Goal: Information Seeking & Learning: Learn about a topic

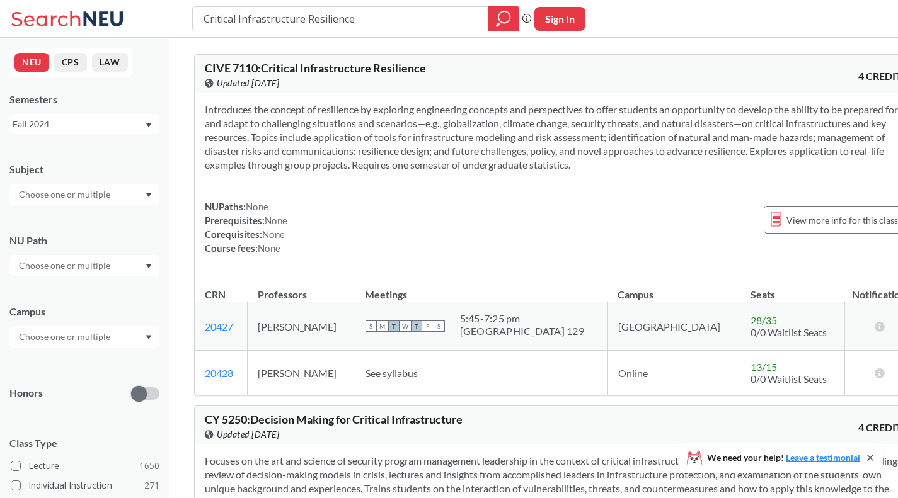
click at [399, 19] on input "Critical Infrastructure Resilience" at bounding box center [340, 18] width 277 height 21
type input "1"
type input "c"
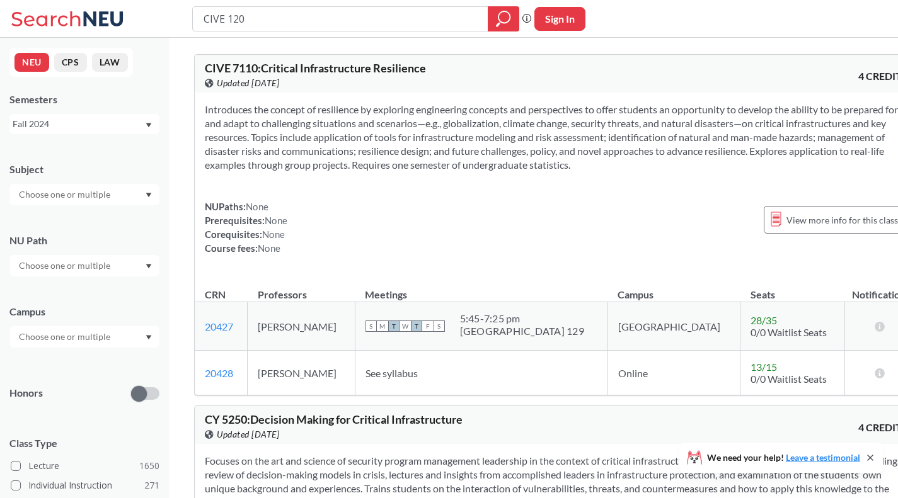
type input "CIVE 1200"
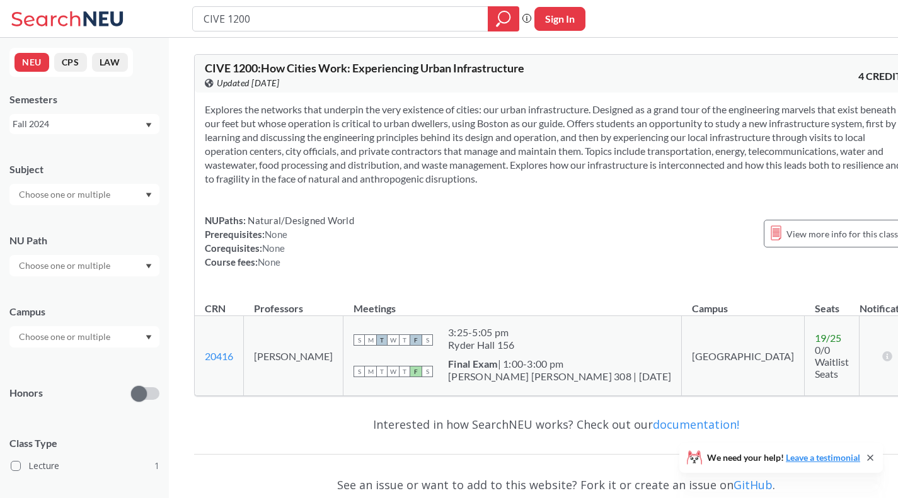
click at [775, 224] on div "View more info for this class" at bounding box center [834, 234] width 141 height 28
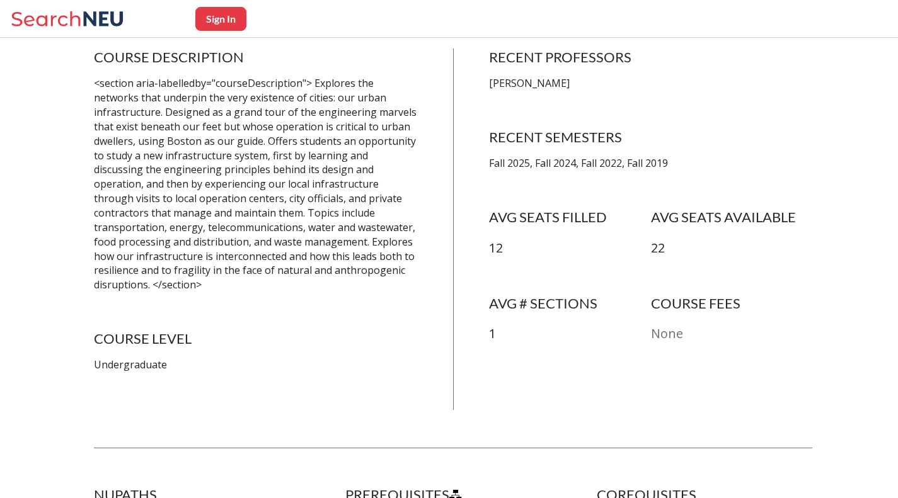
scroll to position [264, 0]
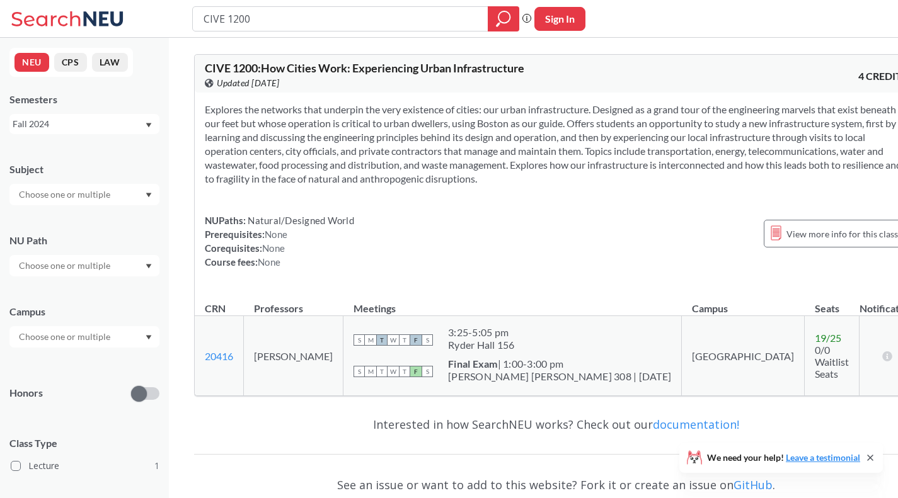
type input "Critical Infrastructure Resilience"
